Goal: Information Seeking & Learning: Check status

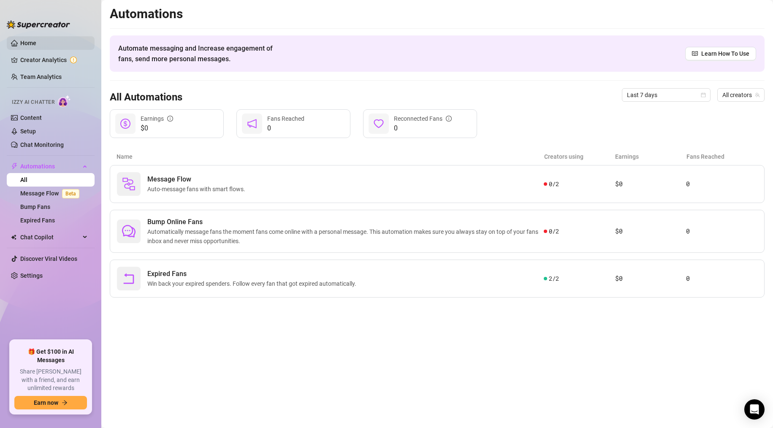
click at [36, 41] on link "Home" at bounding box center [28, 43] width 16 height 7
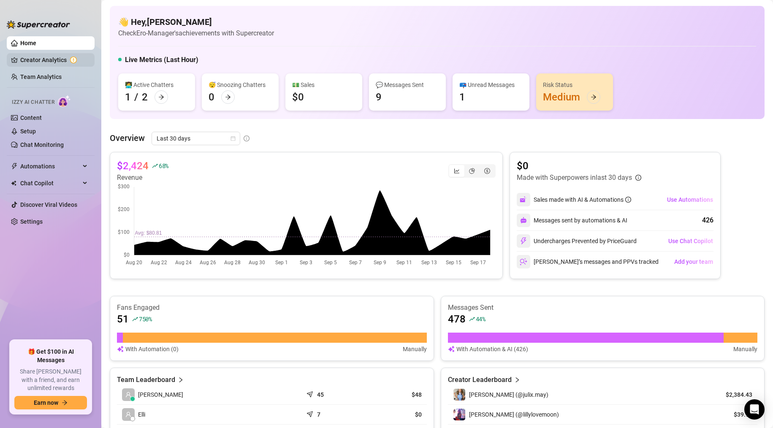
click at [46, 59] on link "Creator Analytics" at bounding box center [54, 60] width 68 height 14
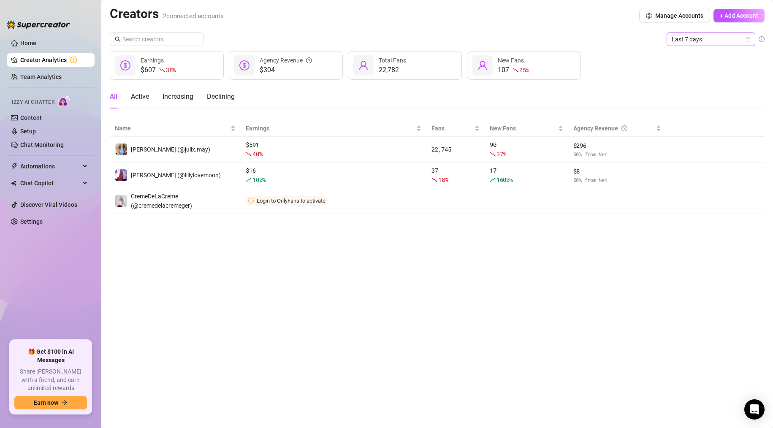
click at [701, 42] on span "Last 7 days" at bounding box center [710, 39] width 78 height 13
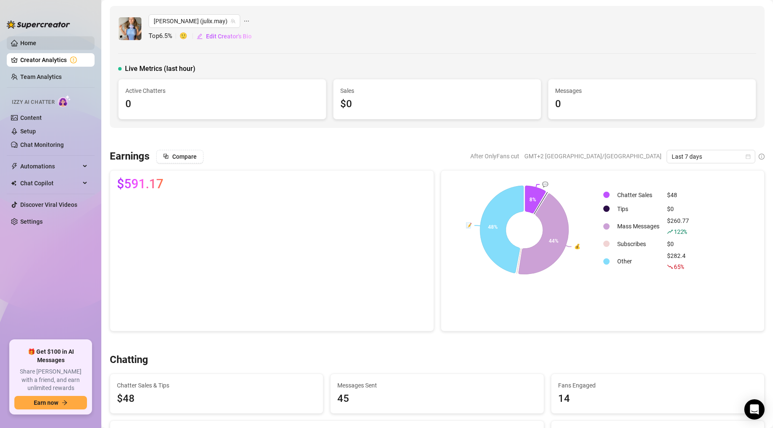
click at [35, 43] on link "Home" at bounding box center [28, 43] width 16 height 7
